Goal: Find specific page/section: Find specific page/section

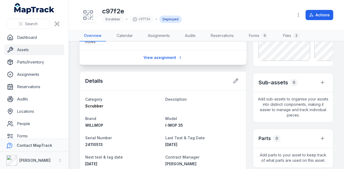
scroll to position [107, 0]
click at [156, 36] on link "Assignments" at bounding box center [158, 35] width 31 height 11
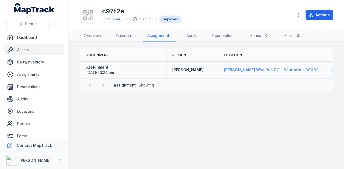
click at [262, 70] on span "[PERSON_NAME] Wee Rup SC - Southern - 89092" at bounding box center [271, 70] width 94 height 5
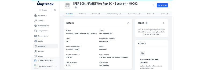
scroll to position [27, 0]
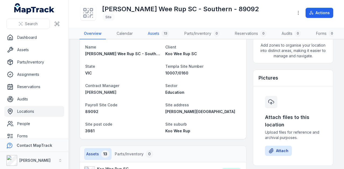
click at [153, 39] on link "Assets 13" at bounding box center [158, 33] width 30 height 11
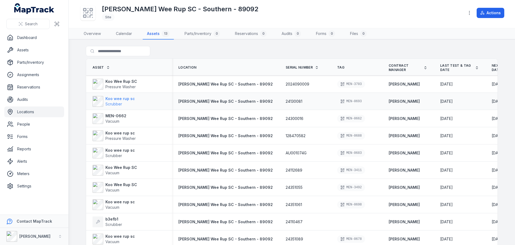
click at [126, 97] on strong "Koo wee rup sc" at bounding box center [120, 98] width 30 height 5
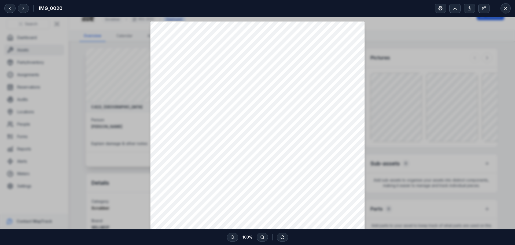
click at [343, 144] on div at bounding box center [257, 164] width 515 height 295
click at [104, 137] on div at bounding box center [257, 164] width 515 height 295
click at [343, 9] on icon at bounding box center [506, 8] width 3 height 3
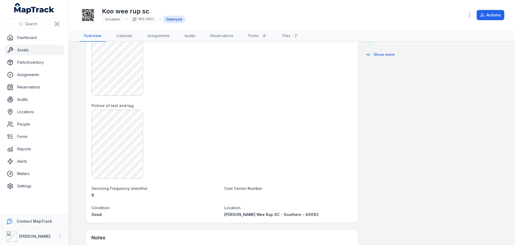
scroll to position [274, 0]
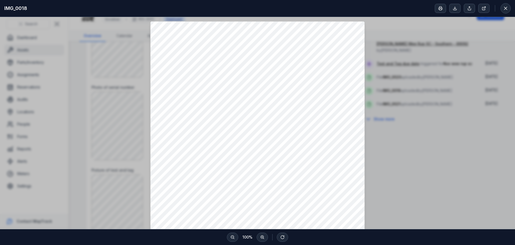
click at [343, 161] on div at bounding box center [257, 164] width 515 height 295
click at [343, 10] on icon at bounding box center [505, 8] width 5 height 5
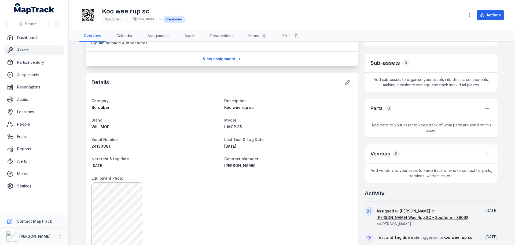
scroll to position [59, 0]
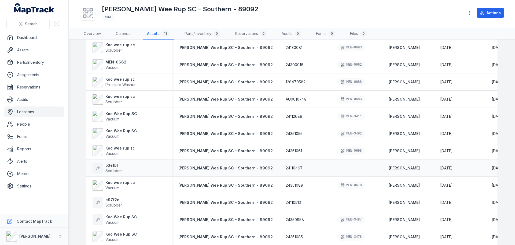
scroll to position [76, 0]
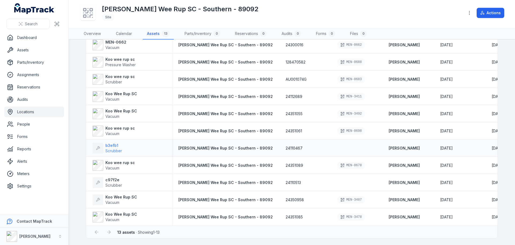
click at [113, 149] on span "Scrubber" at bounding box center [113, 150] width 17 height 5
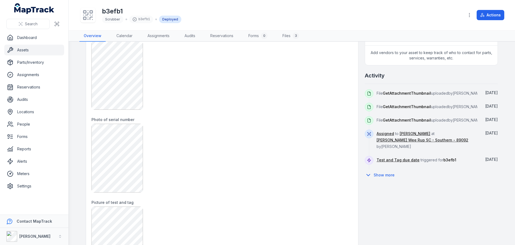
scroll to position [268, 0]
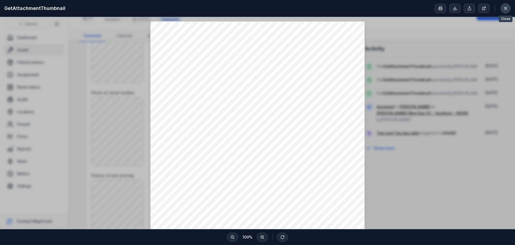
click at [343, 10] on icon at bounding box center [506, 8] width 3 height 3
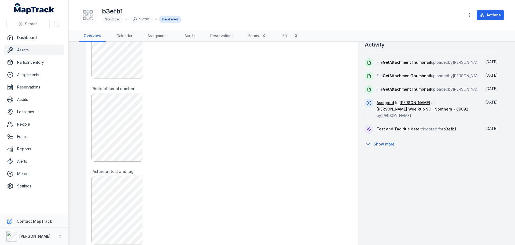
scroll to position [242, 0]
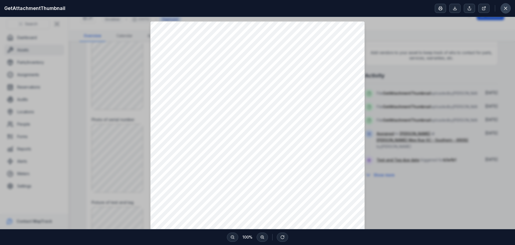
click at [343, 11] on button at bounding box center [506, 8] width 10 height 10
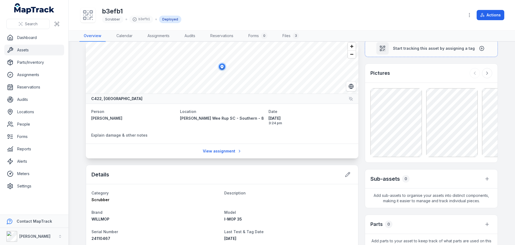
scroll to position [0, 0]
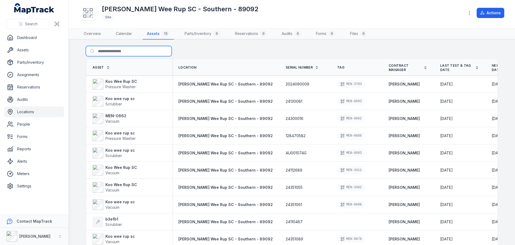
click at [116, 54] on input "Search for assets" at bounding box center [129, 51] width 86 height 10
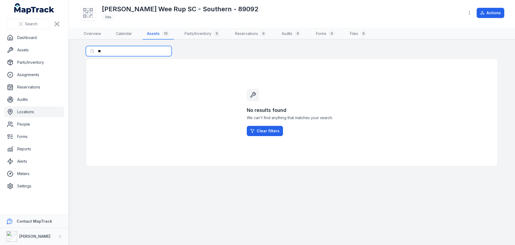
type input "*"
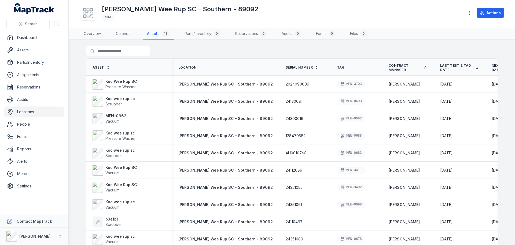
click at [106, 67] on icon at bounding box center [108, 67] width 4 height 4
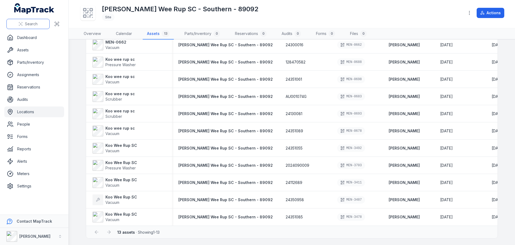
click at [27, 27] on button "Search" at bounding box center [27, 24] width 43 height 10
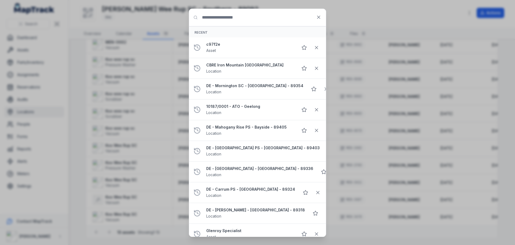
click at [237, 17] on input "Search for anything" at bounding box center [257, 17] width 137 height 17
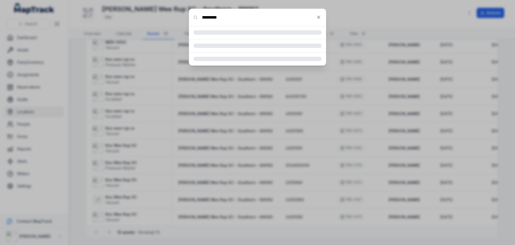
type input "*********"
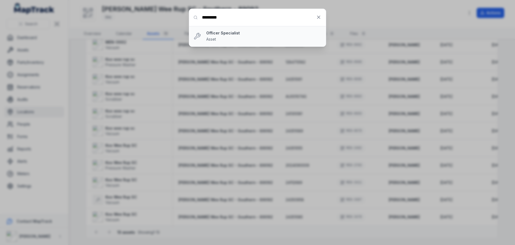
click at [216, 35] on strong "Officer Specialist" at bounding box center [263, 32] width 115 height 5
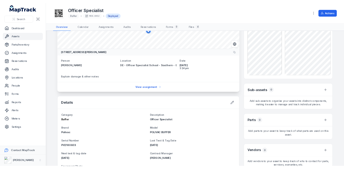
scroll to position [32, 0]
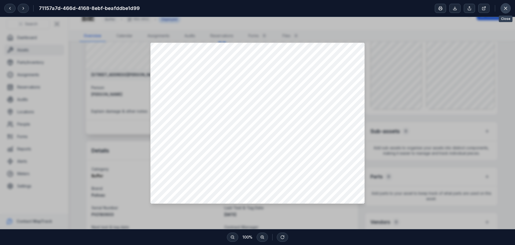
click at [506, 12] on button at bounding box center [506, 8] width 10 height 10
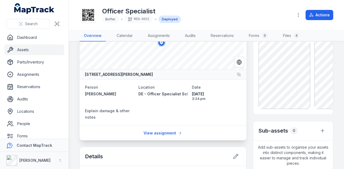
click at [31, 17] on div "Search" at bounding box center [34, 24] width 68 height 17
click at [31, 23] on span "Search" at bounding box center [31, 23] width 13 height 5
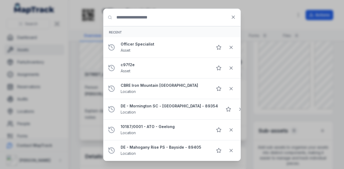
click at [144, 18] on input "Search for anything" at bounding box center [171, 17] width 137 height 17
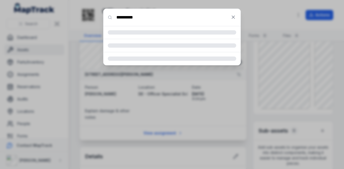
type input "**********"
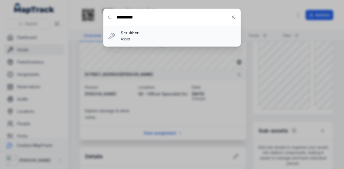
click at [130, 35] on strong "Scrubber" at bounding box center [178, 32] width 115 height 5
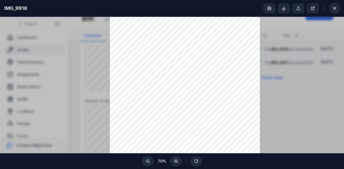
scroll to position [54, 0]
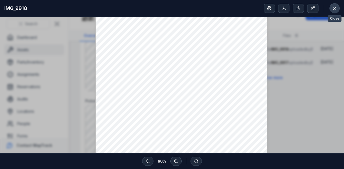
click at [338, 9] on button at bounding box center [334, 8] width 10 height 10
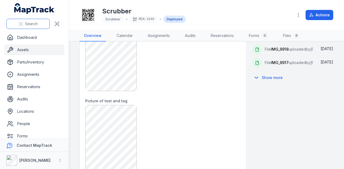
click at [21, 25] on icon at bounding box center [21, 24] width 4 height 4
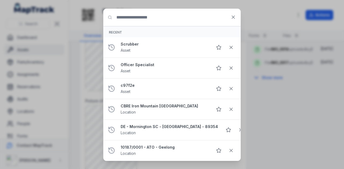
click at [148, 19] on input "Search for anything" at bounding box center [171, 17] width 137 height 17
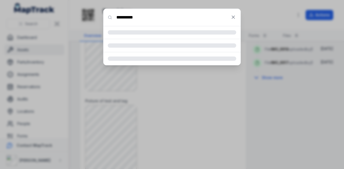
type input "**********"
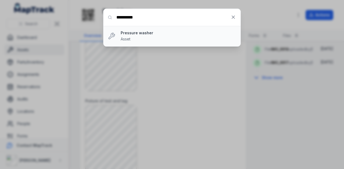
click at [139, 33] on strong "Pressure washer" at bounding box center [178, 32] width 115 height 5
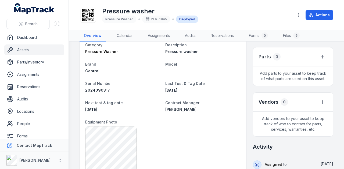
scroll to position [134, 0]
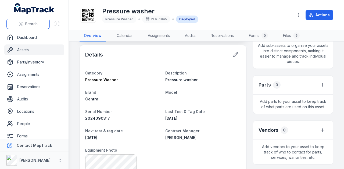
click at [35, 26] on span "Search" at bounding box center [31, 23] width 13 height 5
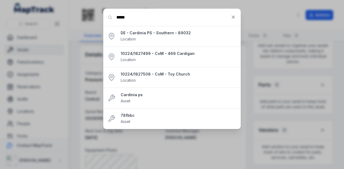
type input "*****"
click at [176, 33] on strong "DE - Cardinia PS - Southern - 89032" at bounding box center [178, 32] width 115 height 5
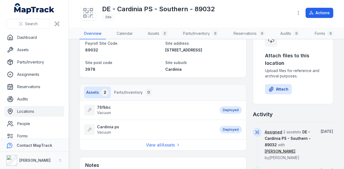
scroll to position [107, 0]
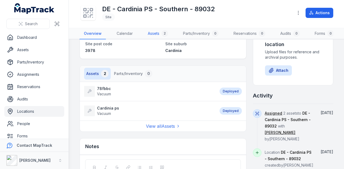
click at [160, 32] on link "Assets 2" at bounding box center [157, 33] width 29 height 11
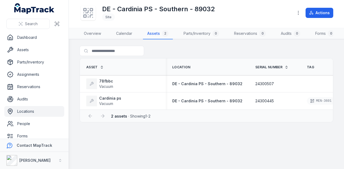
drag, startPoint x: 296, startPoint y: 137, endPoint x: 313, endPoint y: 151, distance: 22.5
click at [296, 137] on main "Search for assets Asset Location Serial Number Tag Contract Manager Last Test &…" at bounding box center [206, 104] width 275 height 130
click at [176, 148] on main "Search for assets Asset Location Serial Number Tag Contract Manager Last Test &…" at bounding box center [206, 104] width 275 height 130
drag, startPoint x: 123, startPoint y: 15, endPoint x: 129, endPoint y: 31, distance: 17.1
click at [123, 15] on span "Site" at bounding box center [158, 17] width 112 height 8
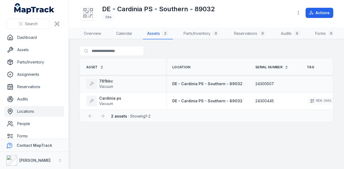
click at [185, 68] on th "Location" at bounding box center [207, 67] width 83 height 17
